Goal: Task Accomplishment & Management: Manage account settings

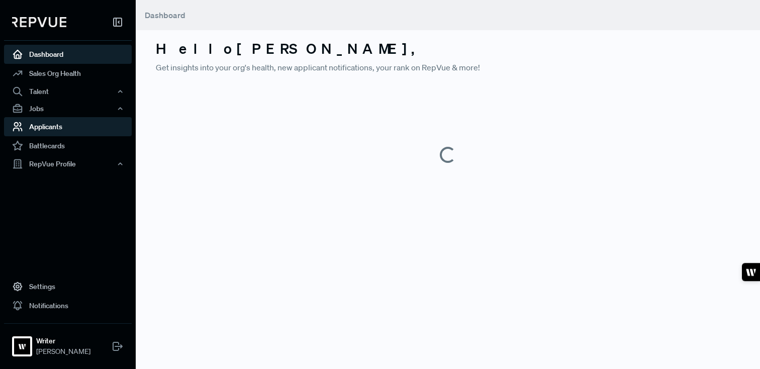
click at [31, 121] on link "Applicants" at bounding box center [68, 126] width 128 height 19
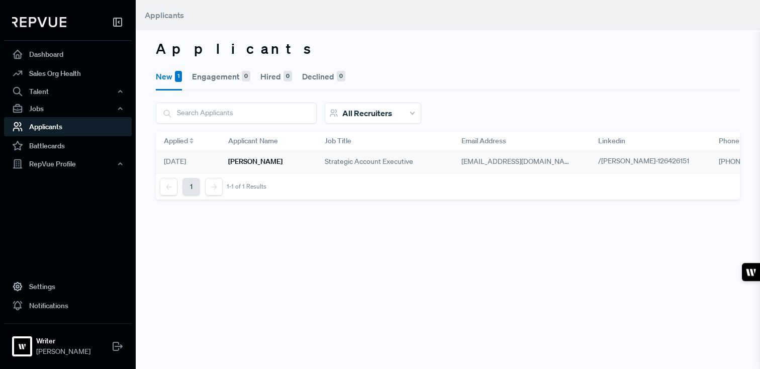
click at [267, 159] on h6 "Spencer Hurst" at bounding box center [255, 161] width 54 height 9
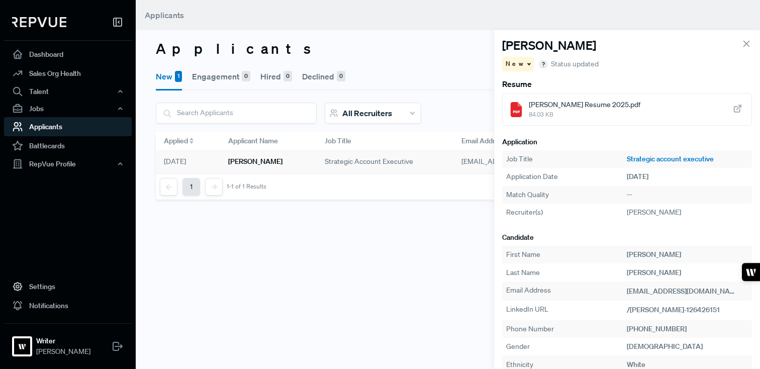
click at [580, 100] on span "Spencer Hurst Resume 2025.pdf" at bounding box center [585, 105] width 112 height 11
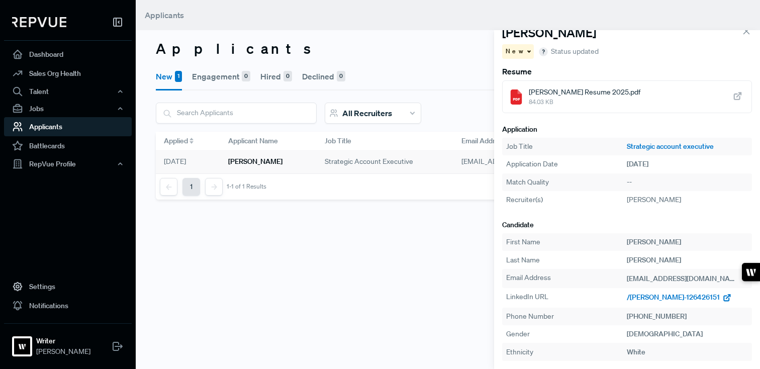
click at [656, 296] on span "/spencer-hurst-126426151" at bounding box center [673, 297] width 93 height 9
